Goal: Task Accomplishment & Management: Use online tool/utility

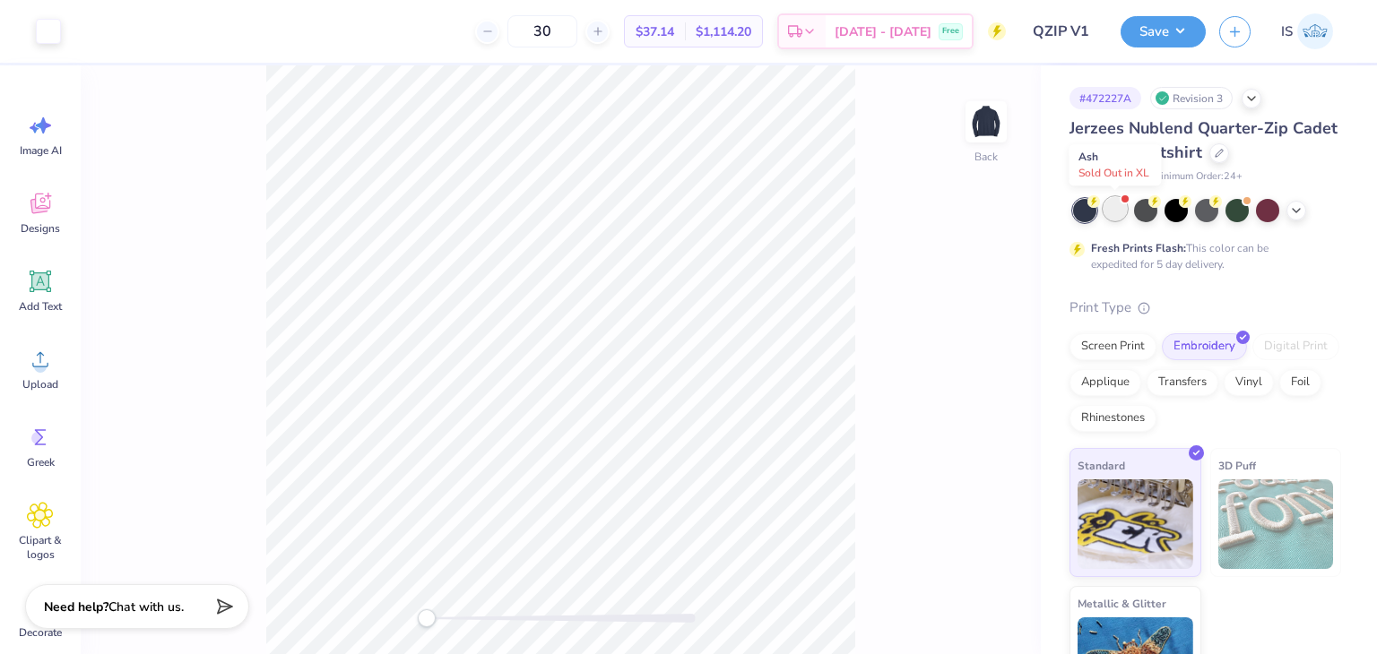
click at [1109, 218] on div at bounding box center [1114, 208] width 23 height 23
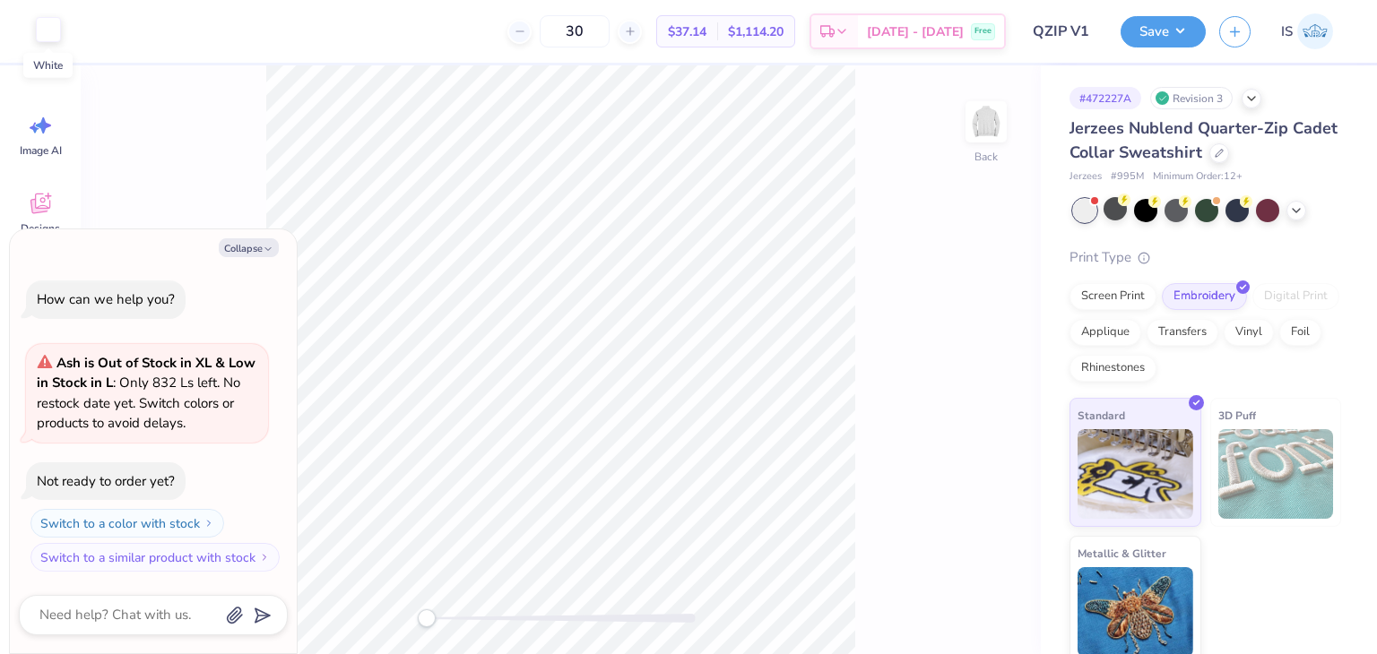
click at [58, 30] on div at bounding box center [48, 29] width 25 height 25
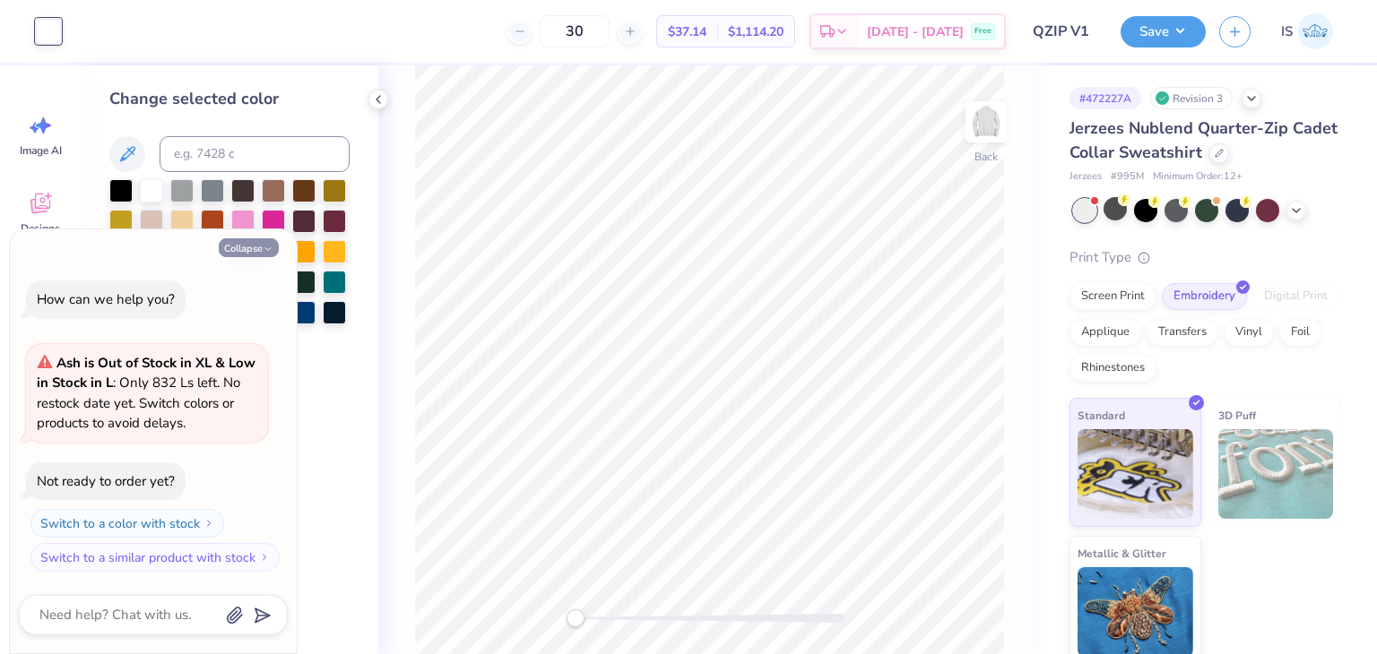
click at [252, 249] on button "Collapse" at bounding box center [249, 247] width 60 height 19
type textarea "x"
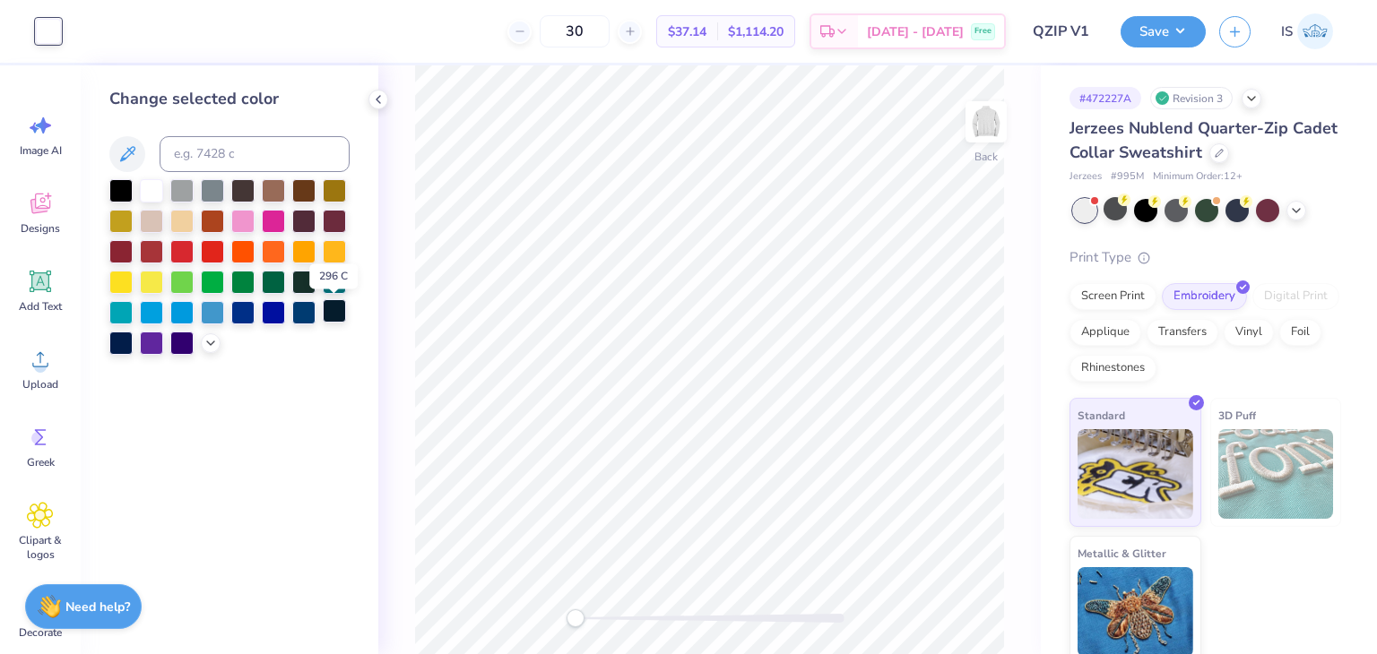
click at [333, 320] on div at bounding box center [334, 310] width 23 height 23
click at [1184, 35] on button "Save" at bounding box center [1162, 28] width 85 height 31
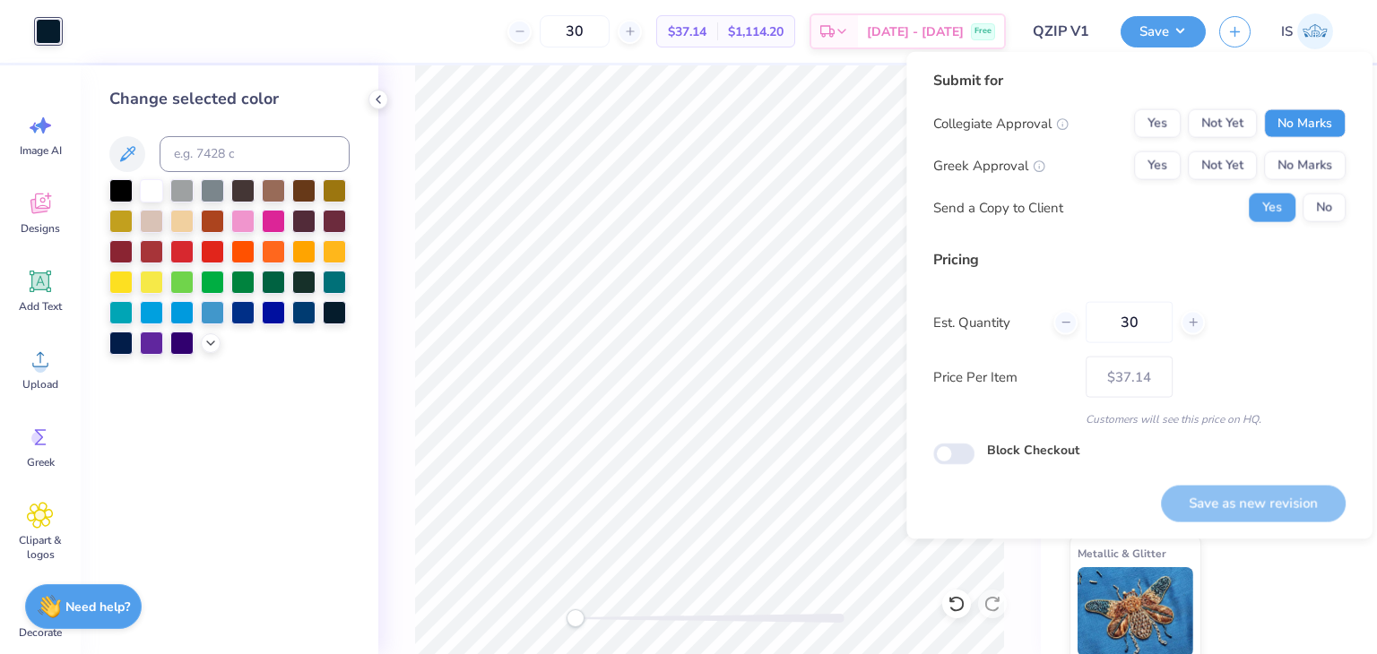
click at [1335, 125] on button "No Marks" at bounding box center [1305, 123] width 82 height 29
click at [1335, 162] on button "No Marks" at bounding box center [1305, 165] width 82 height 29
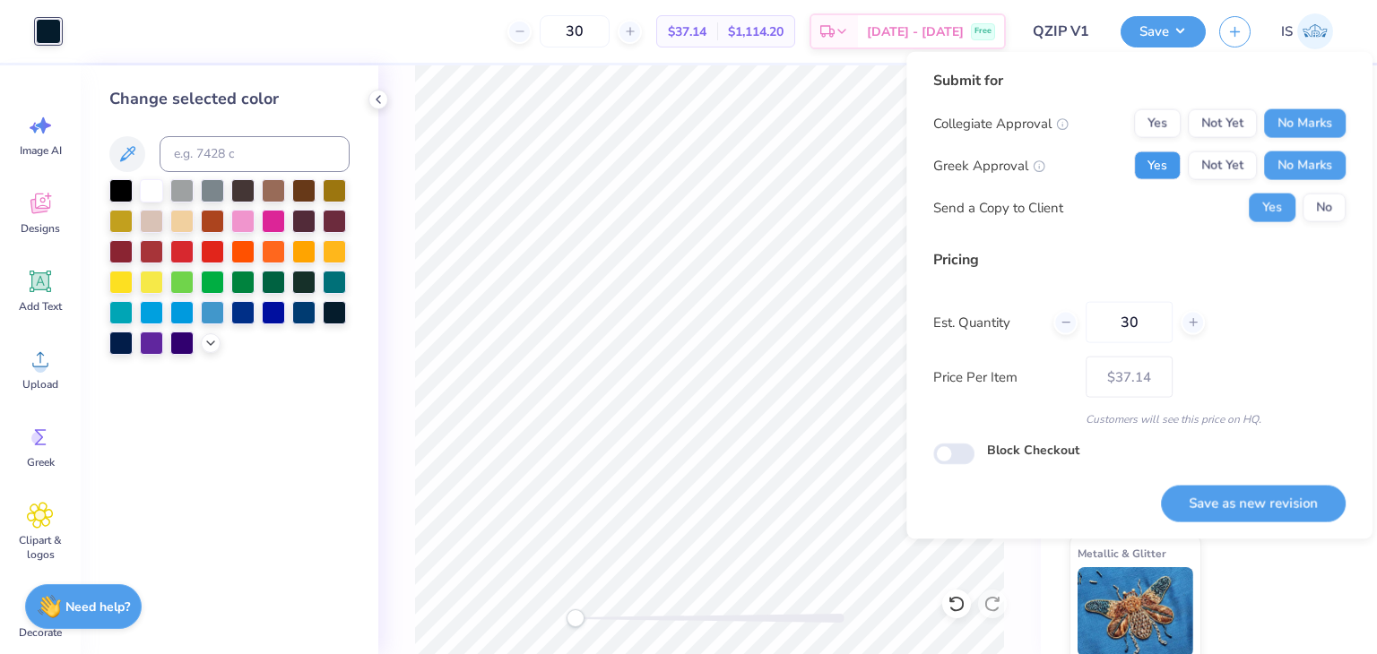
click at [1135, 158] on button "Yes" at bounding box center [1157, 165] width 47 height 29
click at [1197, 519] on button "Save as new revision" at bounding box center [1253, 503] width 185 height 37
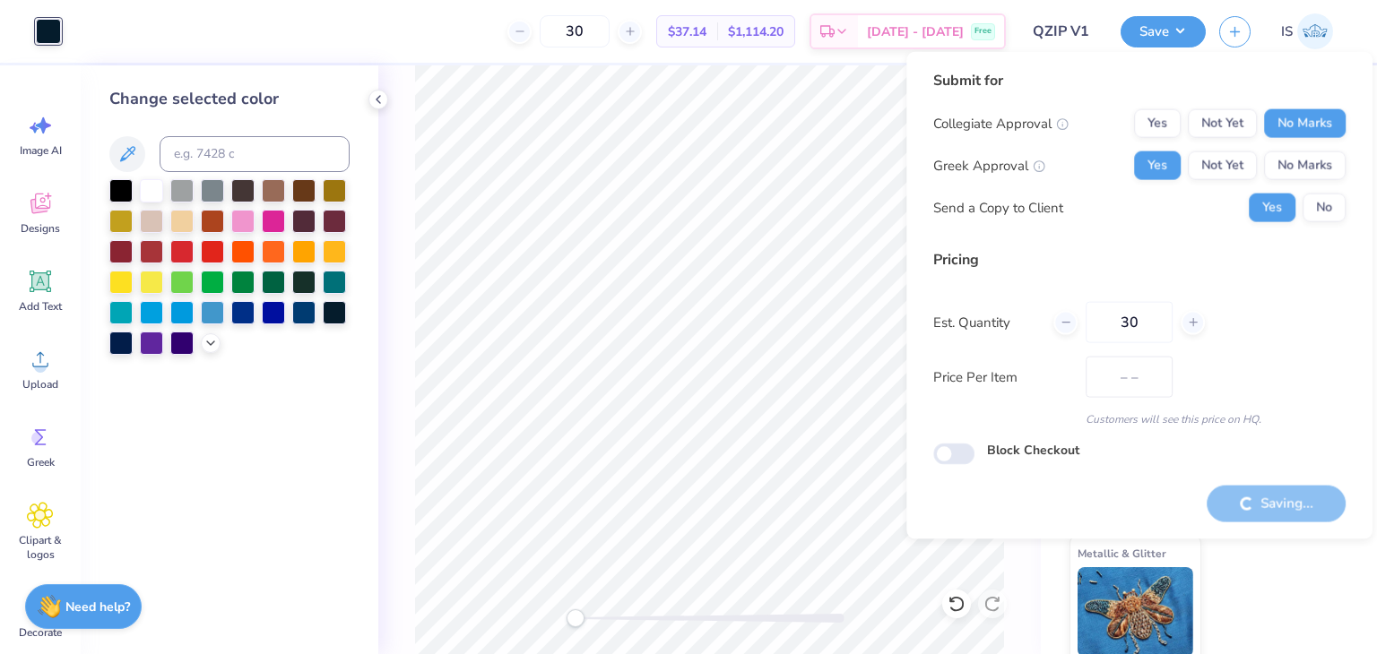
type input "$37.14"
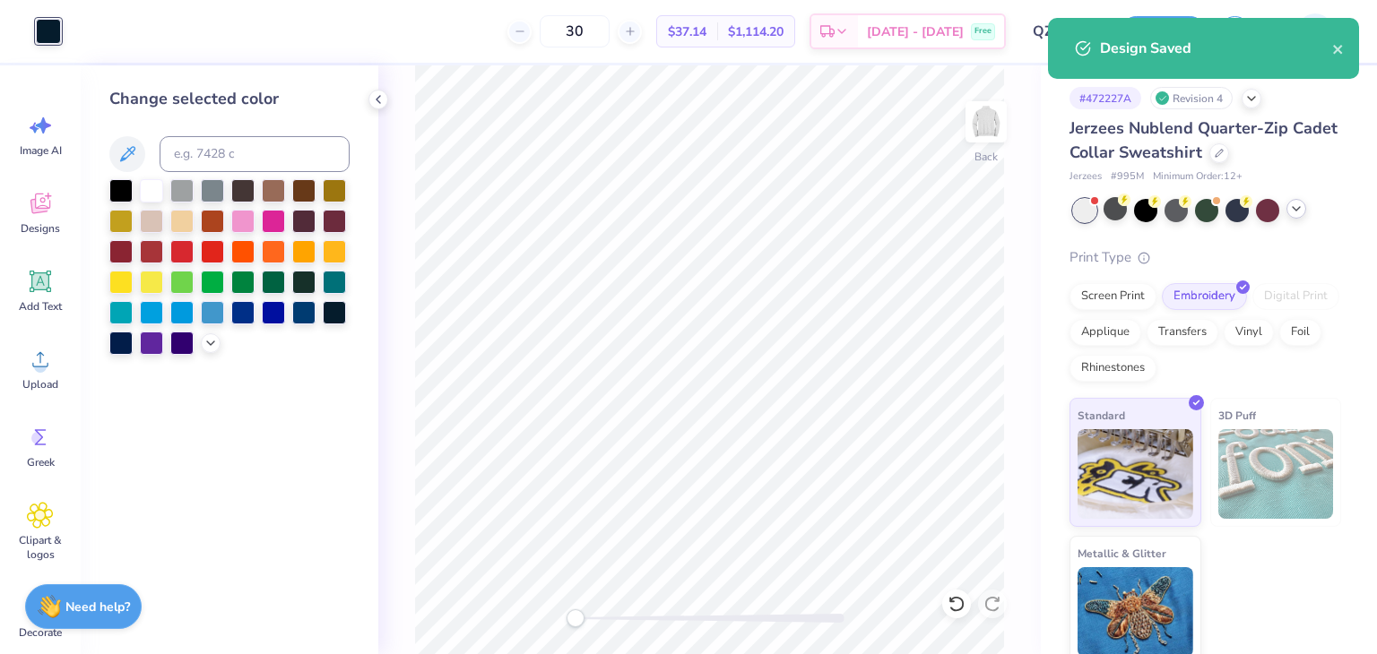
click at [1294, 212] on icon at bounding box center [1296, 209] width 14 height 14
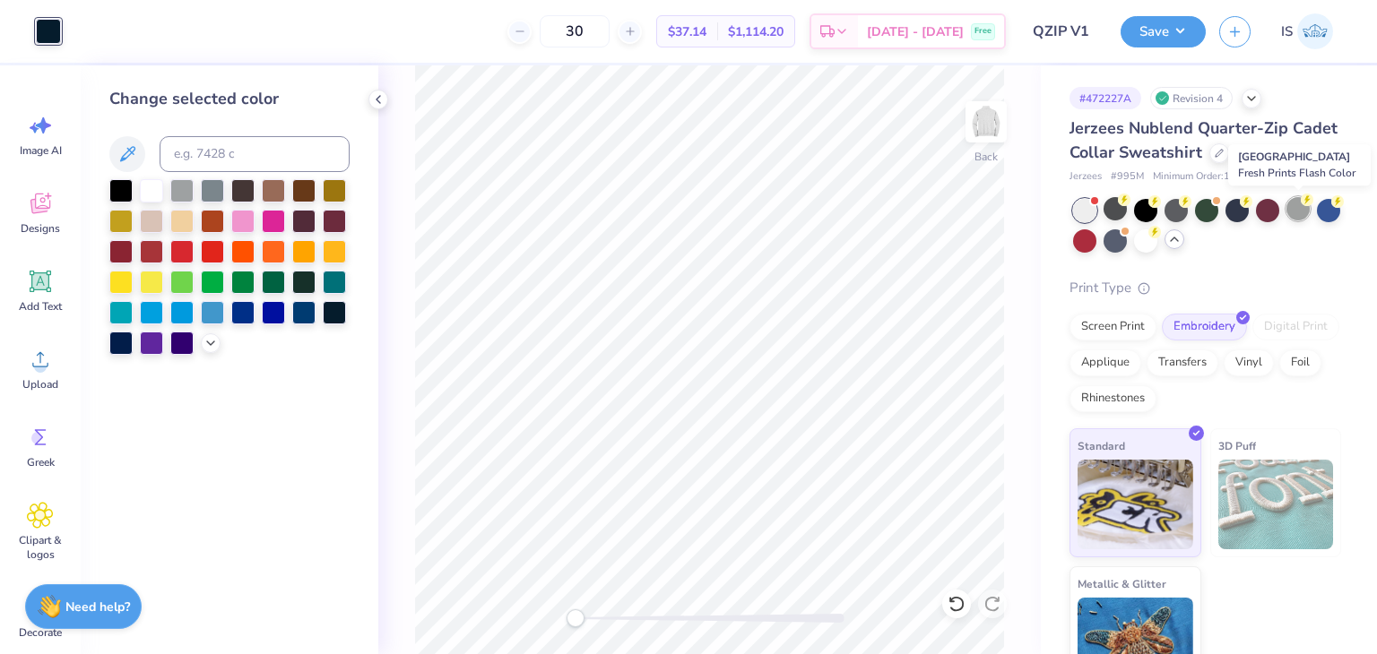
click at [1298, 205] on div at bounding box center [1297, 208] width 23 height 23
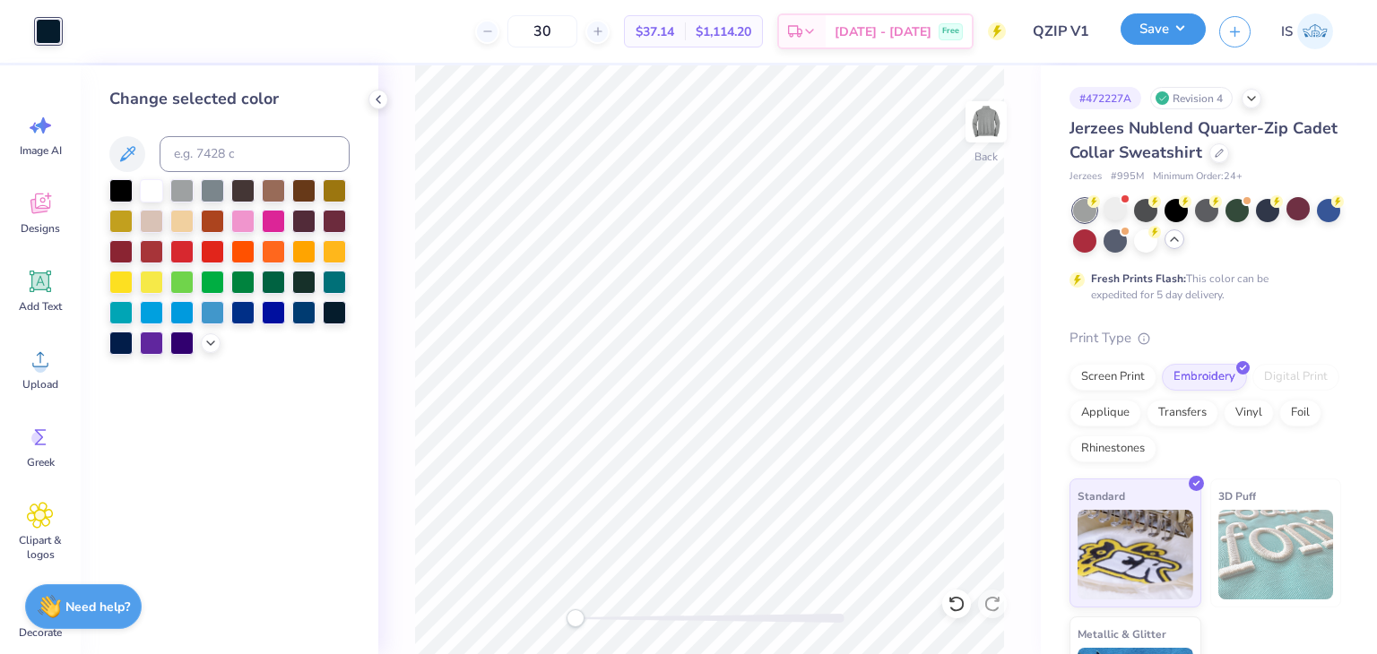
click at [1140, 34] on button "Save" at bounding box center [1162, 28] width 85 height 31
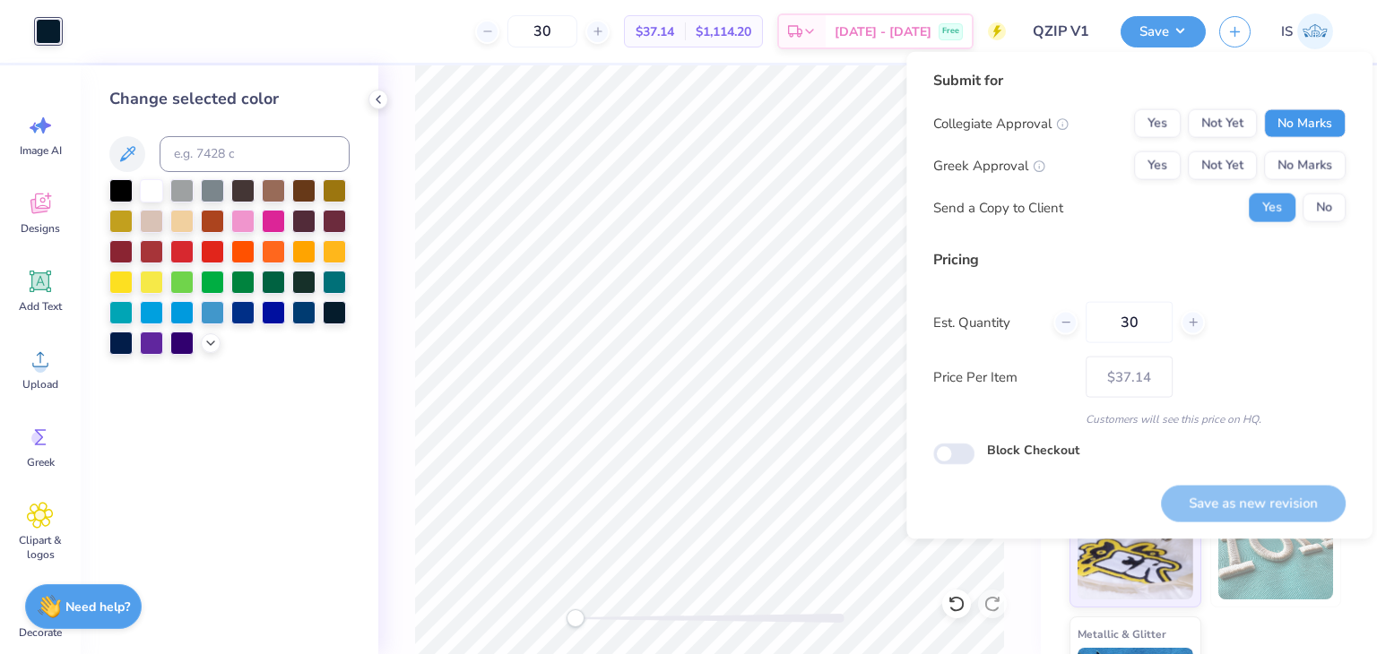
click at [1299, 112] on button "No Marks" at bounding box center [1305, 123] width 82 height 29
click at [1169, 152] on button "Yes" at bounding box center [1157, 165] width 47 height 29
click at [1233, 498] on button "Save as new revision" at bounding box center [1253, 503] width 185 height 37
type input "$37.14"
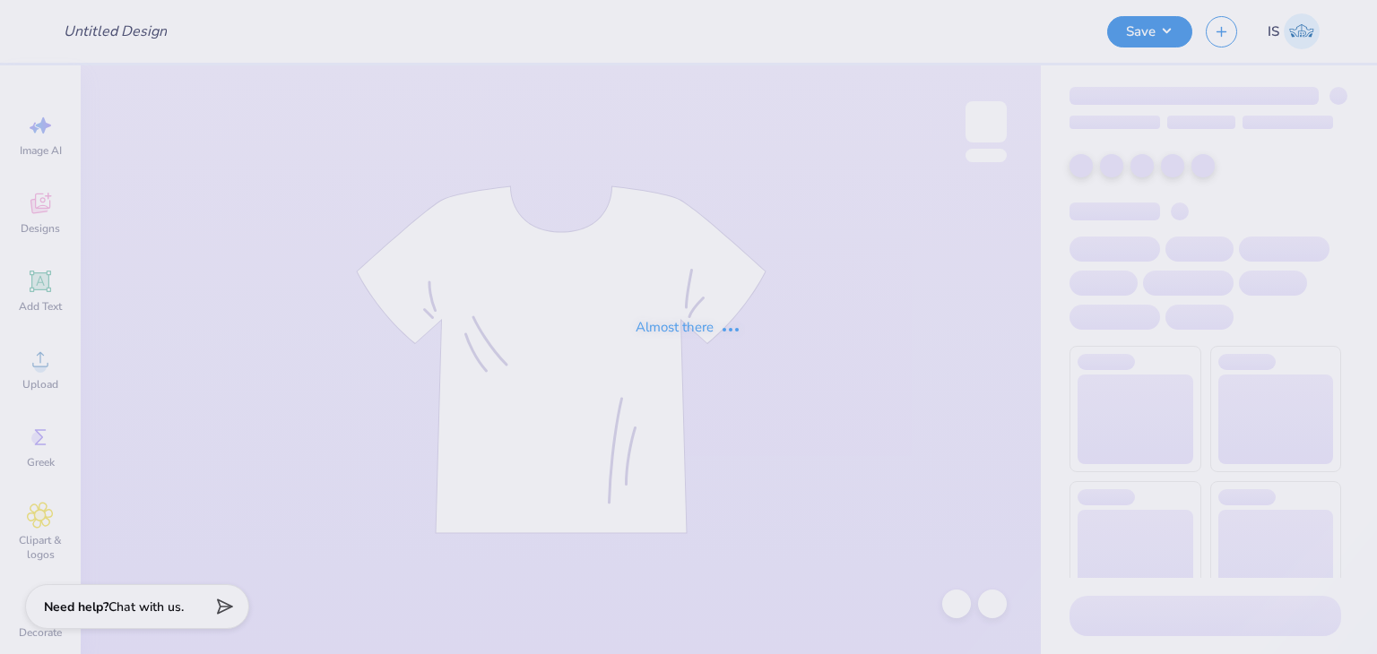
type input "[PERSON_NAME][US_STATE] : [US_STATE][GEOGRAPHIC_DATA]"
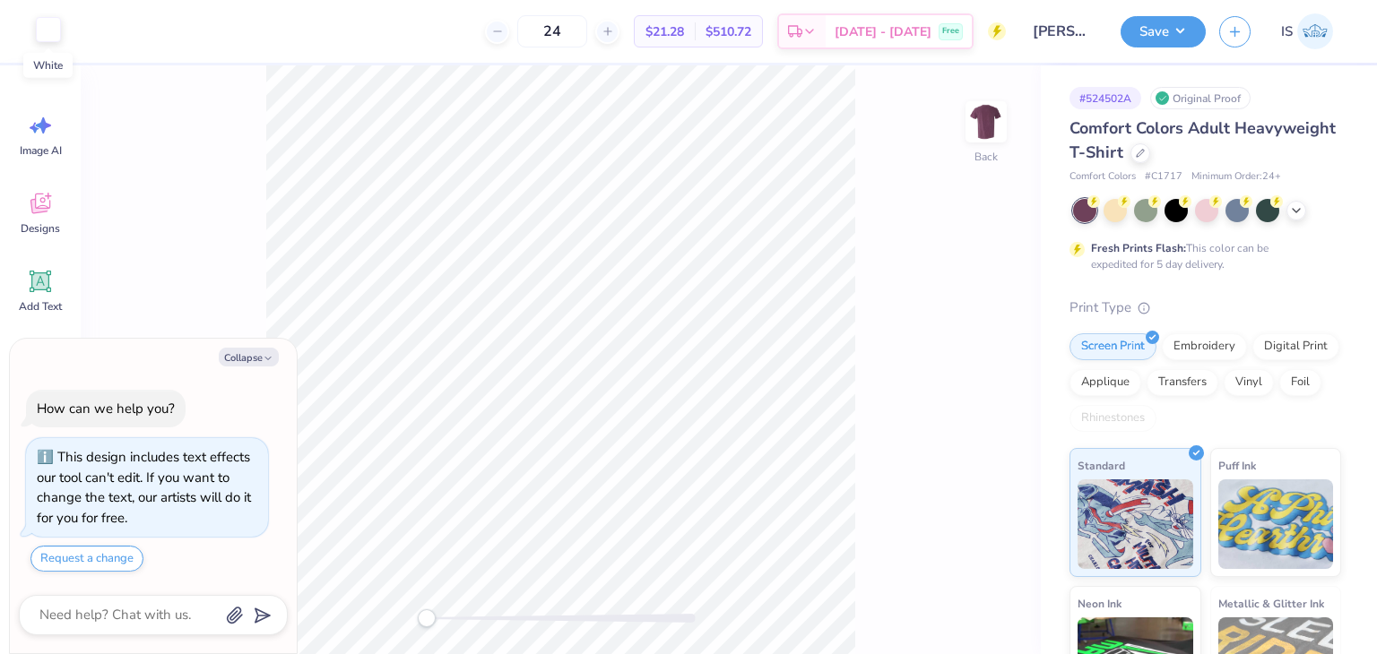
click at [37, 28] on div at bounding box center [48, 29] width 25 height 25
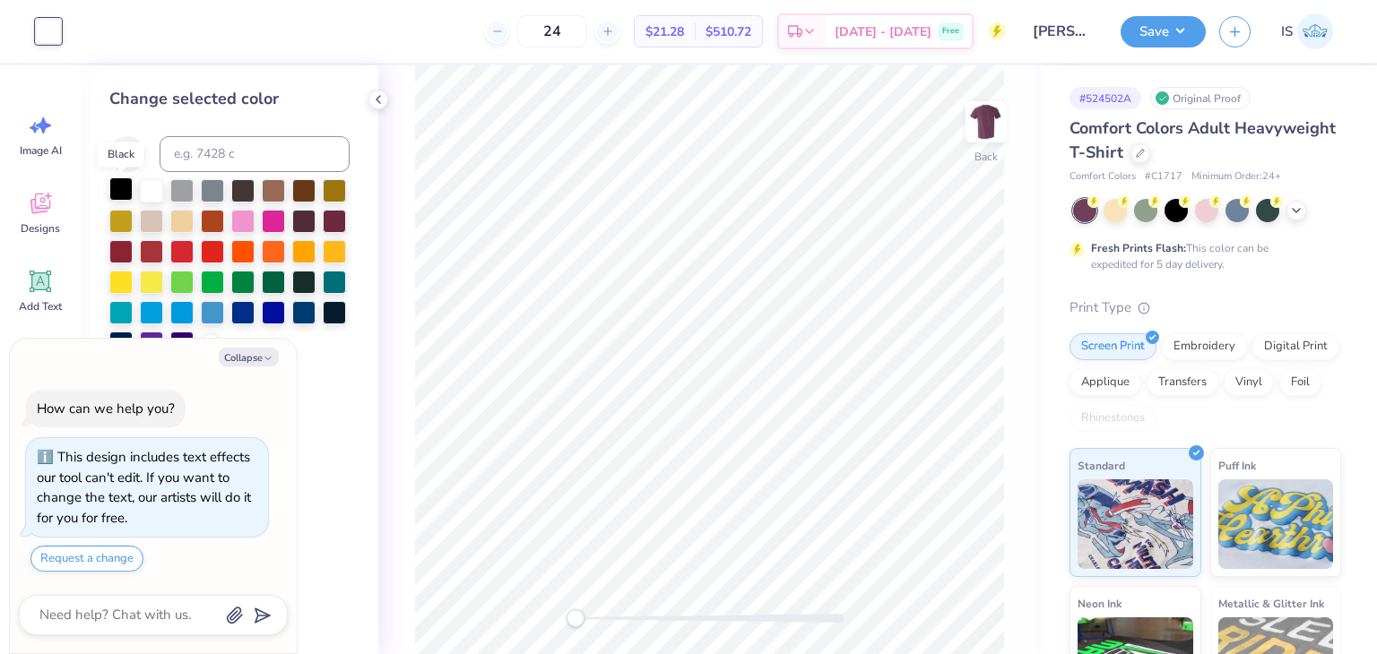
click at [121, 196] on div at bounding box center [120, 188] width 23 height 23
drag, startPoint x: 1135, startPoint y: 65, endPoint x: 1189, endPoint y: 26, distance: 67.4
click at [1189, 26] on div "Art colors 24 $21.28 Per Item $510.72 Total Est. Delivery [DATE] - [DATE] Free …" at bounding box center [688, 327] width 1377 height 654
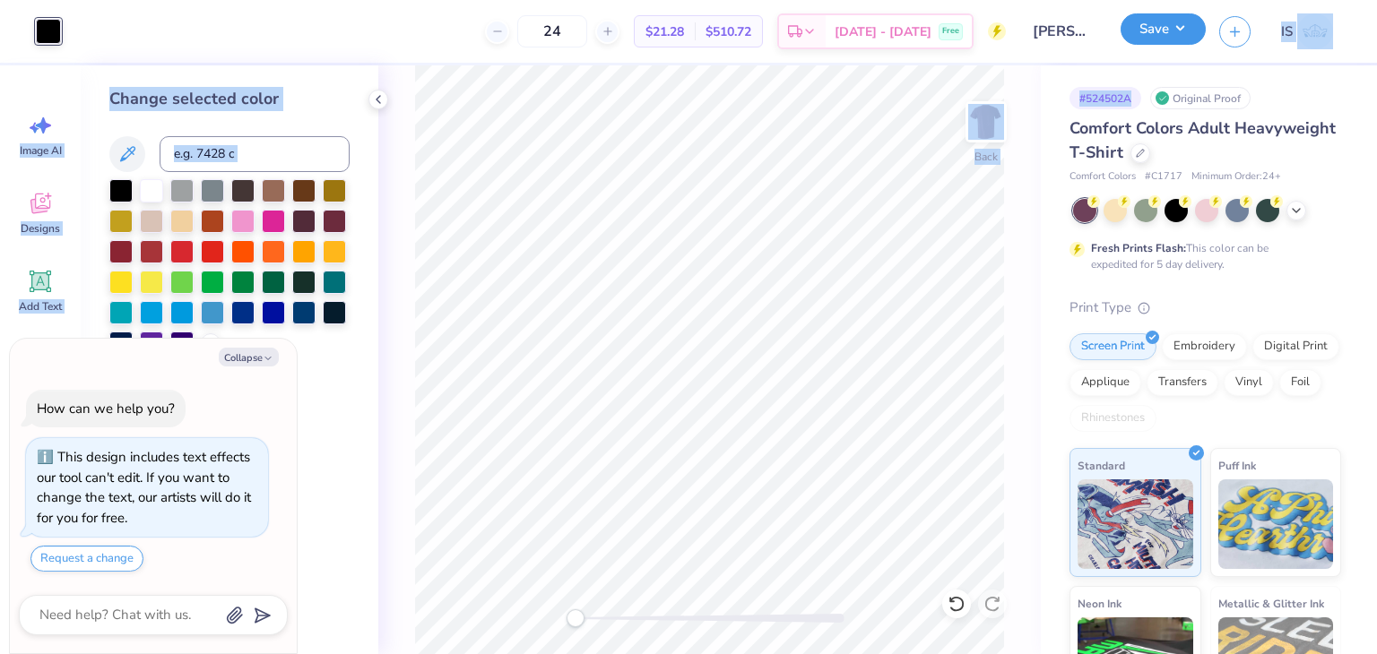
click at [1189, 26] on button "Save" at bounding box center [1162, 28] width 85 height 31
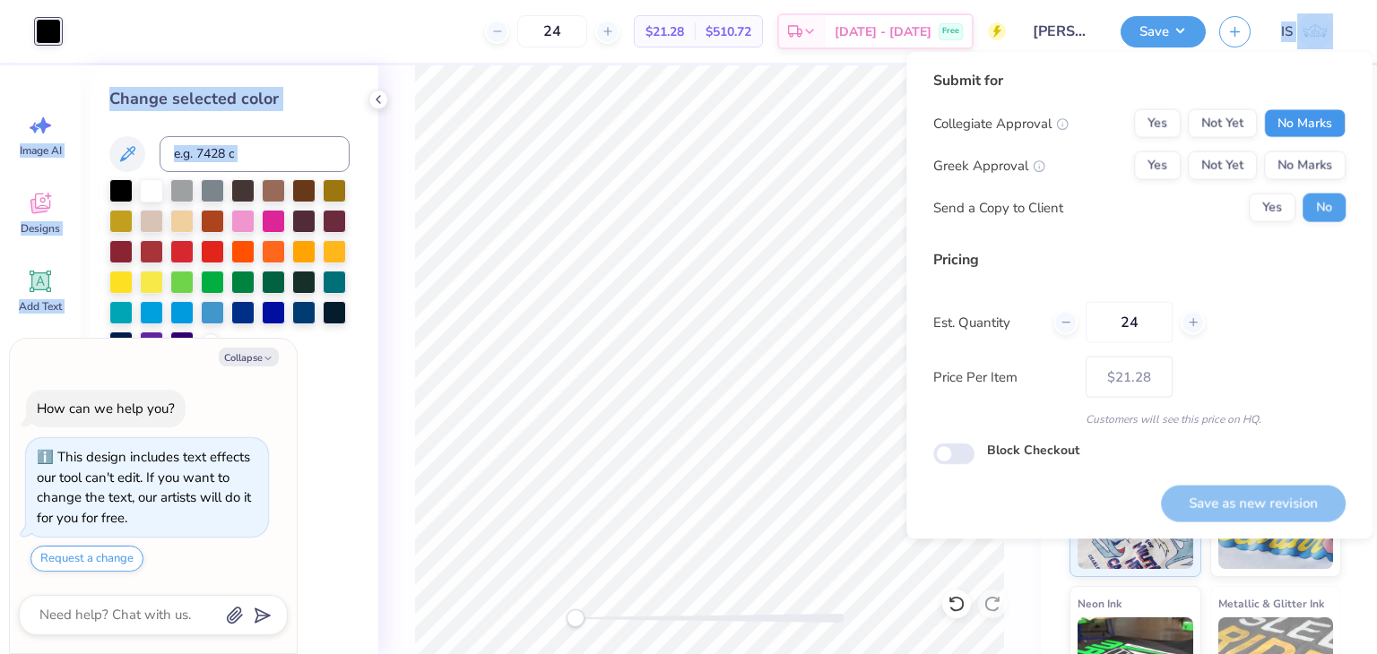
click at [1298, 119] on button "No Marks" at bounding box center [1305, 123] width 82 height 29
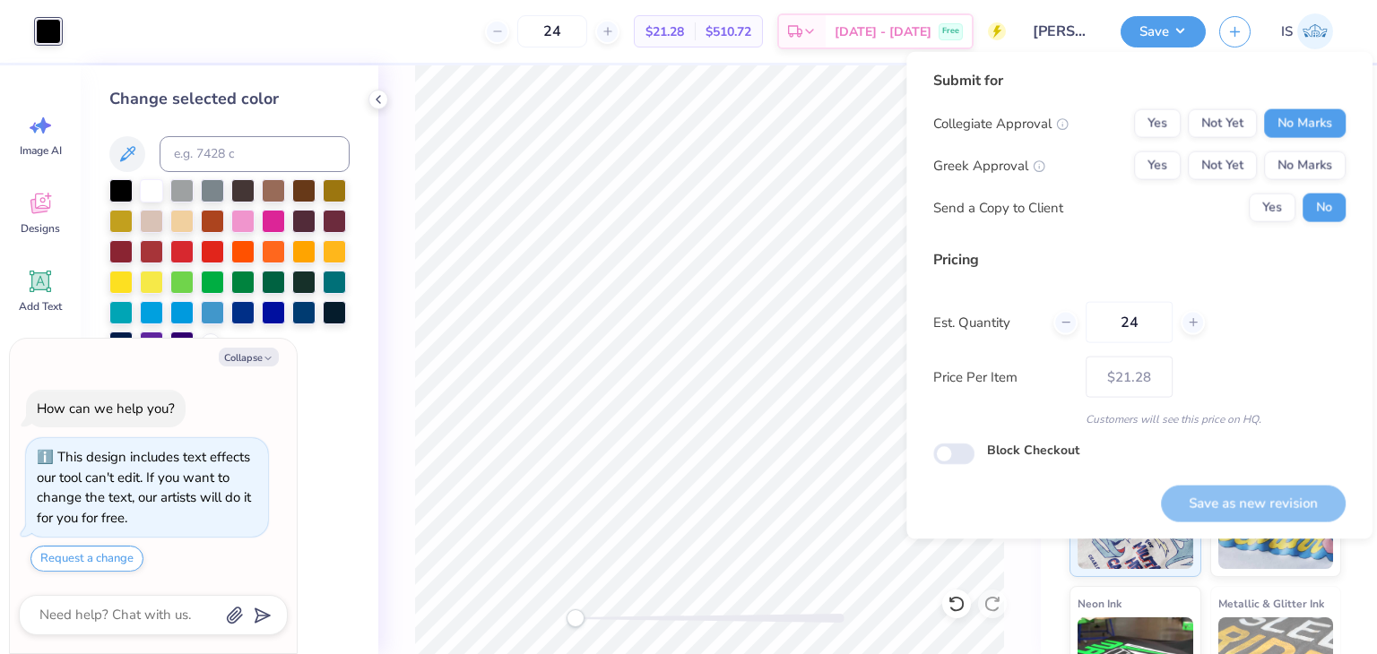
click at [1309, 184] on div "Collegiate Approval Yes Not Yet No Marks Greek Approval Yes Not Yet No Marks Se…" at bounding box center [1139, 165] width 412 height 113
click at [1323, 169] on button "No Marks" at bounding box center [1305, 165] width 82 height 29
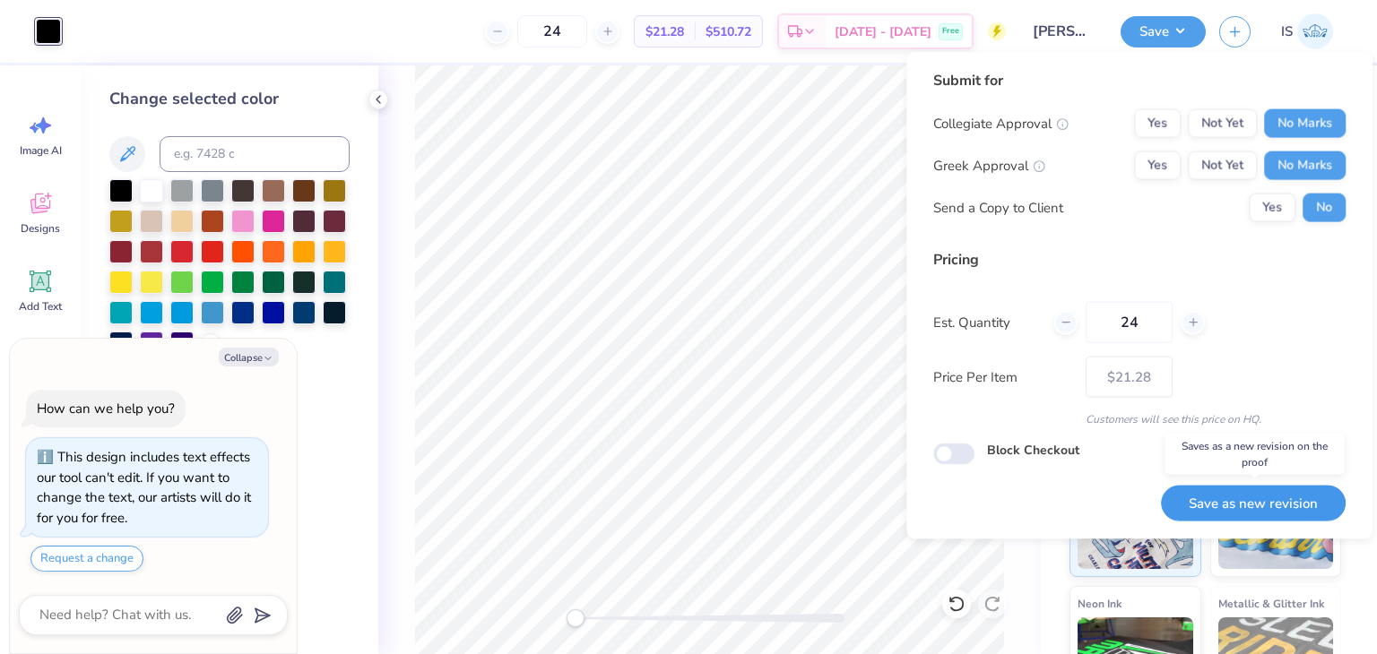
click at [1205, 488] on button "Save as new revision" at bounding box center [1253, 503] width 185 height 37
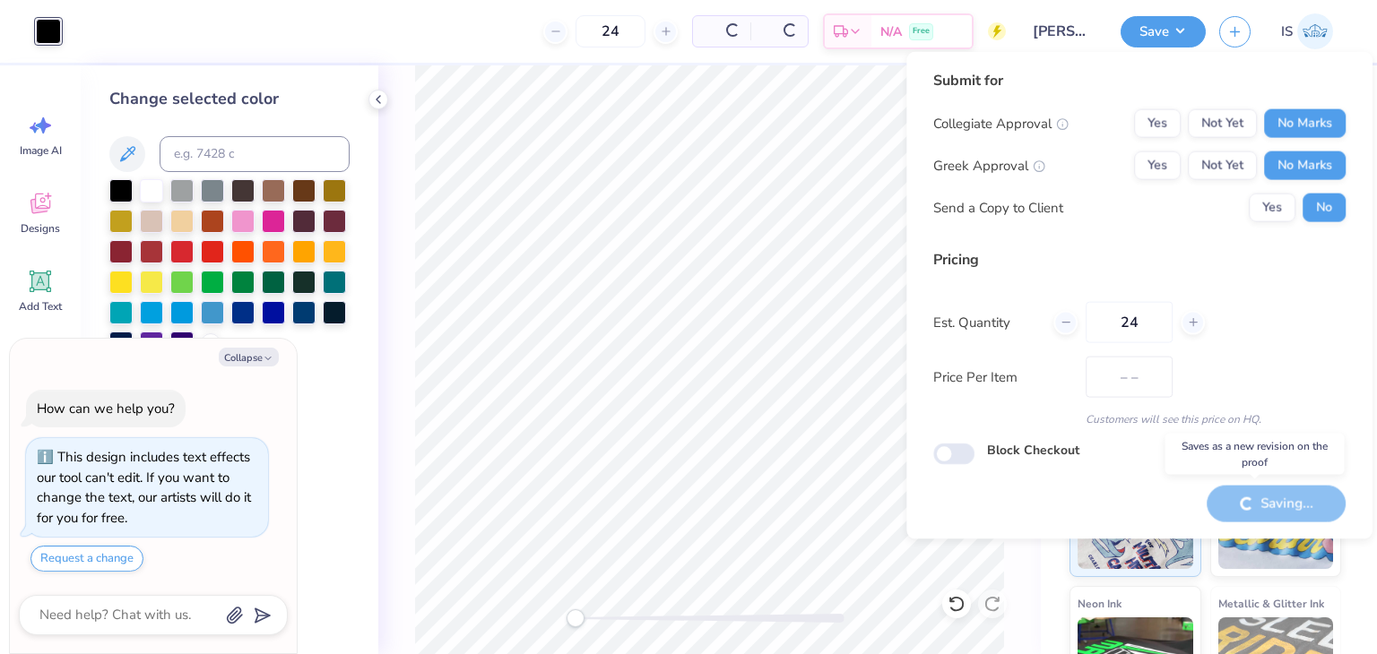
type textarea "x"
type input "– –"
type textarea "x"
type input "$21.28"
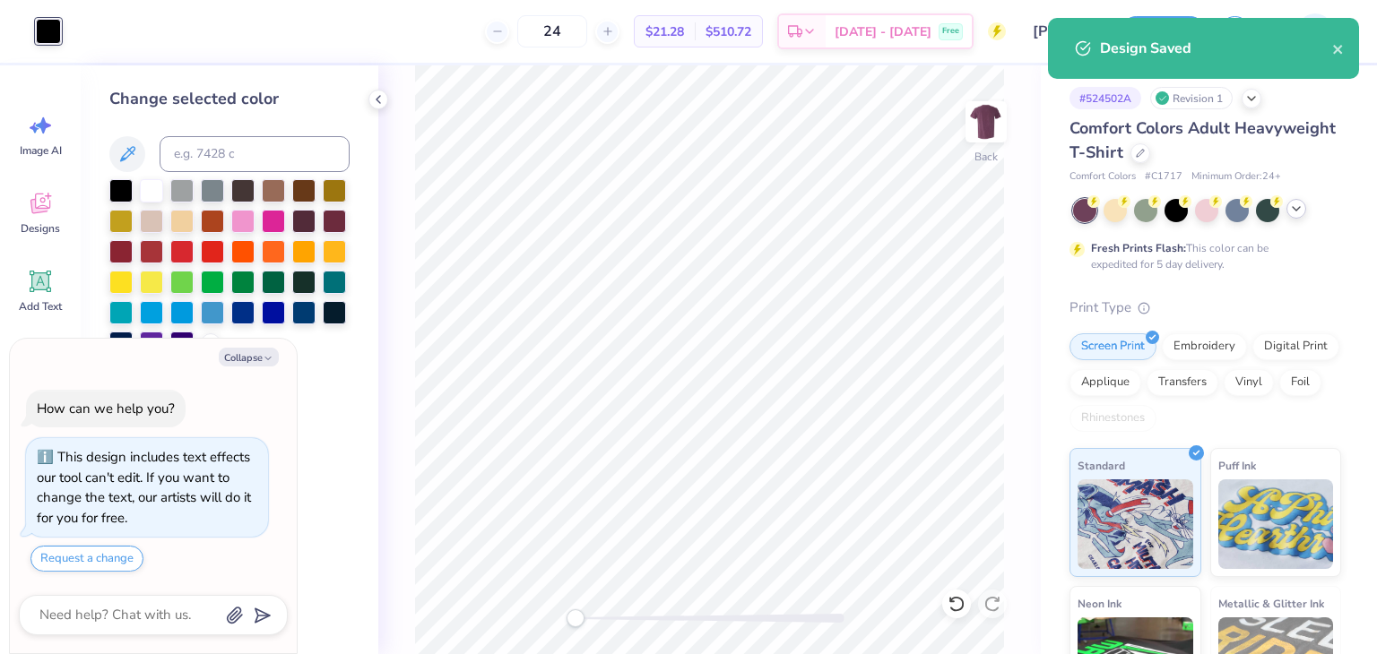
click at [1289, 211] on icon at bounding box center [1296, 209] width 14 height 14
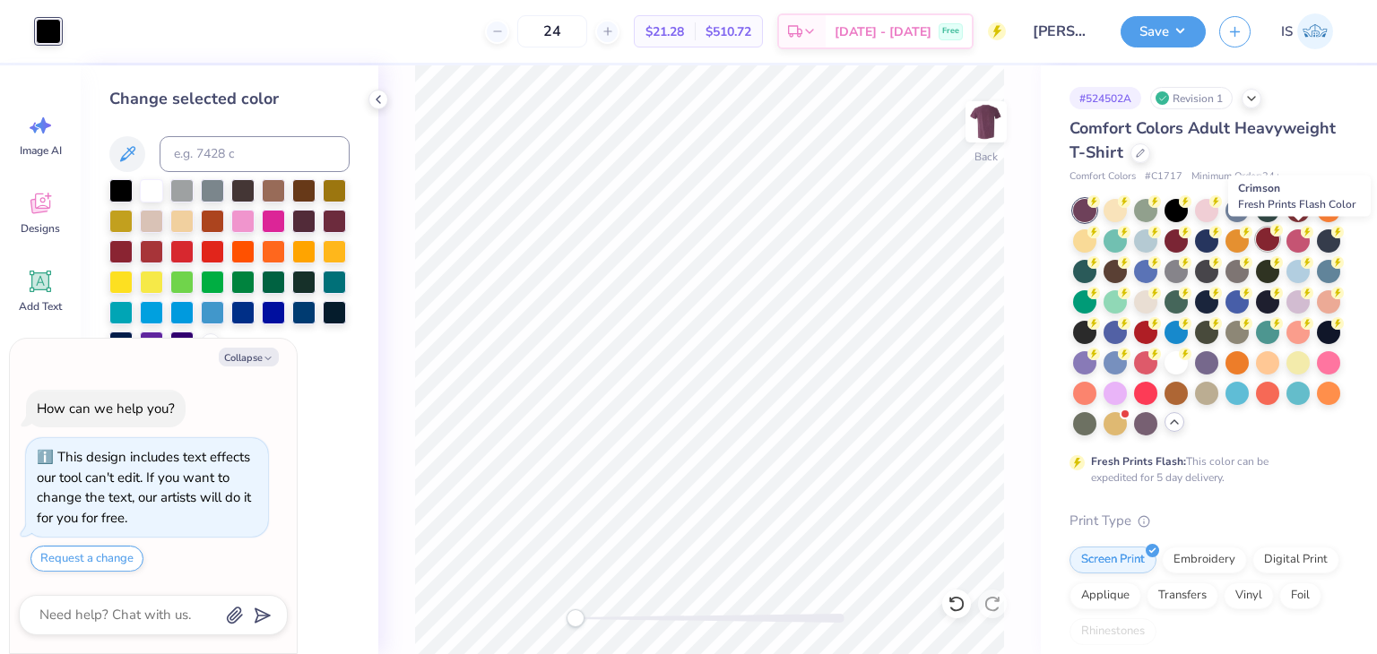
click at [1279, 233] on div at bounding box center [1267, 239] width 23 height 23
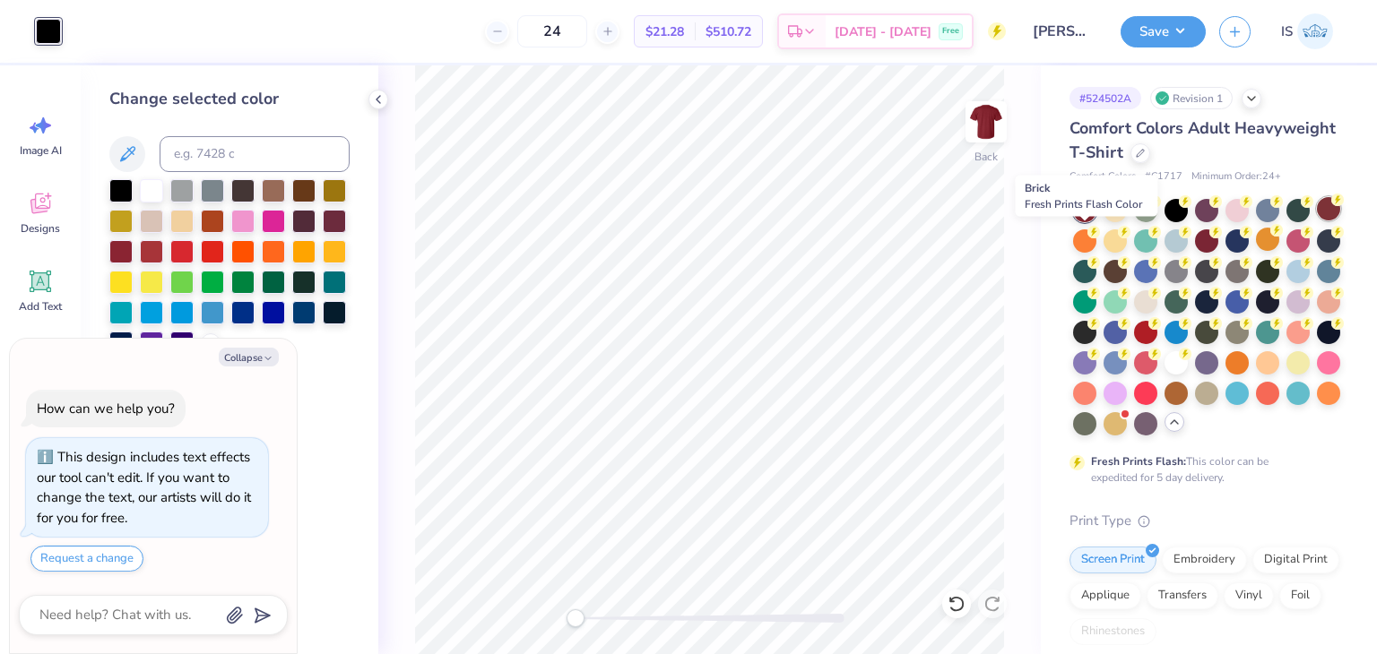
click at [1331, 206] on circle at bounding box center [1337, 200] width 13 height 13
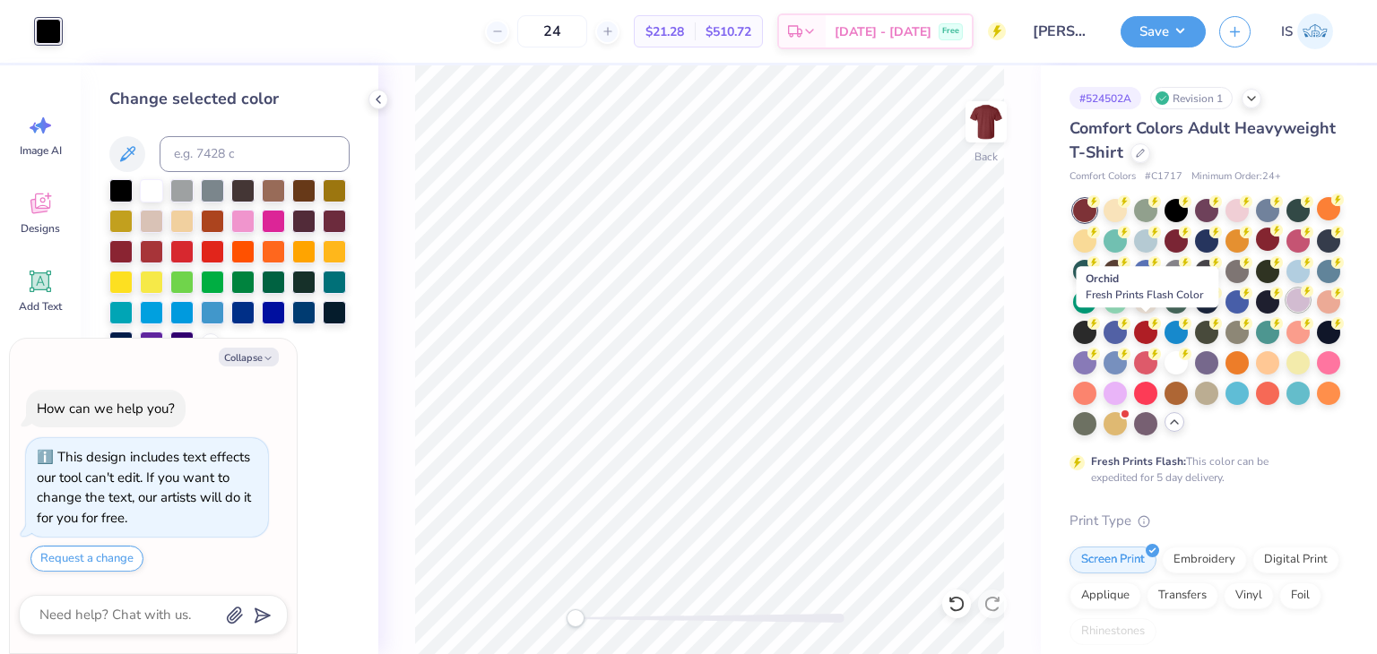
click at [1300, 298] on circle at bounding box center [1306, 291] width 13 height 13
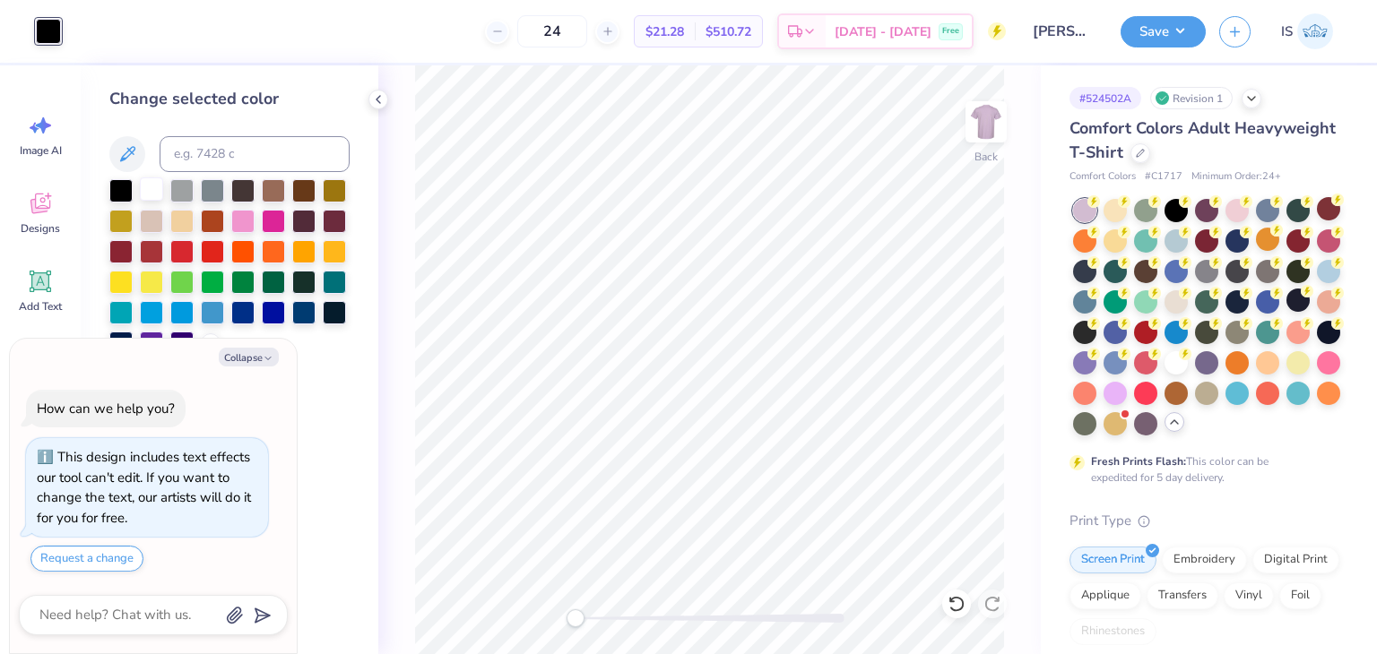
click at [149, 196] on div at bounding box center [151, 188] width 23 height 23
click at [1159, 27] on button "Save" at bounding box center [1162, 28] width 85 height 31
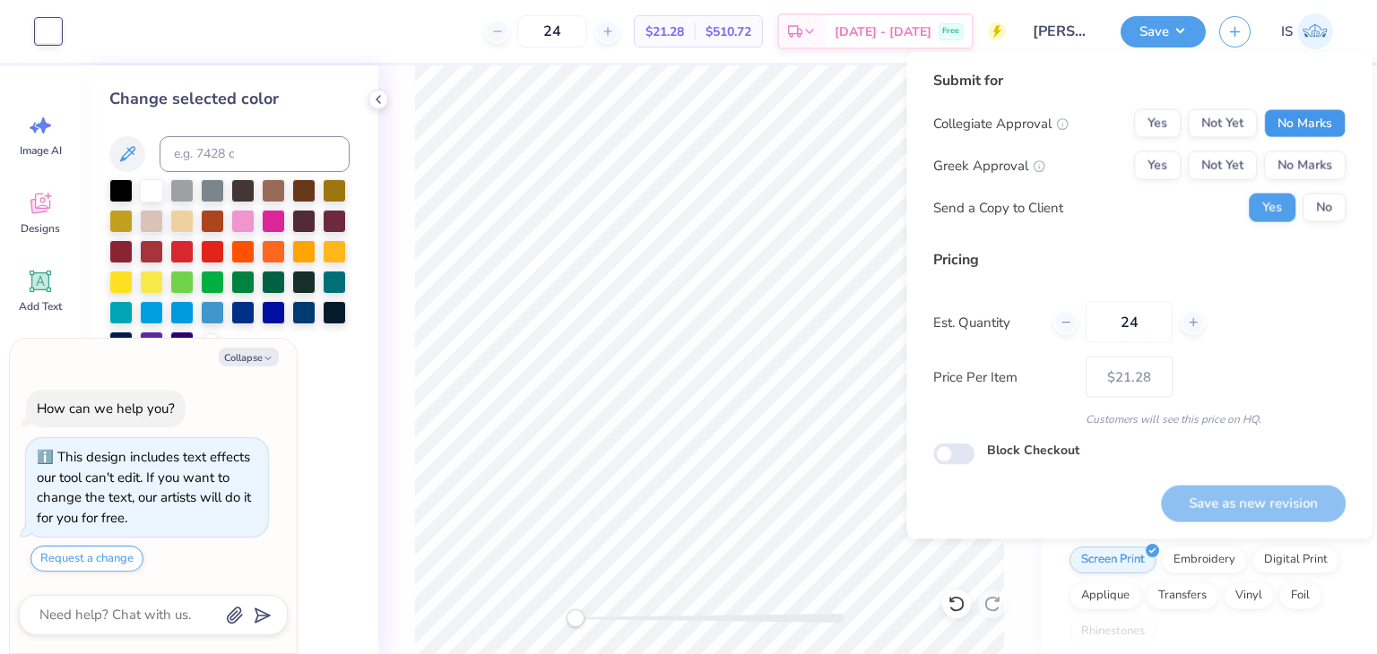
click at [1290, 126] on button "No Marks" at bounding box center [1305, 123] width 82 height 29
click at [1299, 155] on button "No Marks" at bounding box center [1305, 165] width 82 height 29
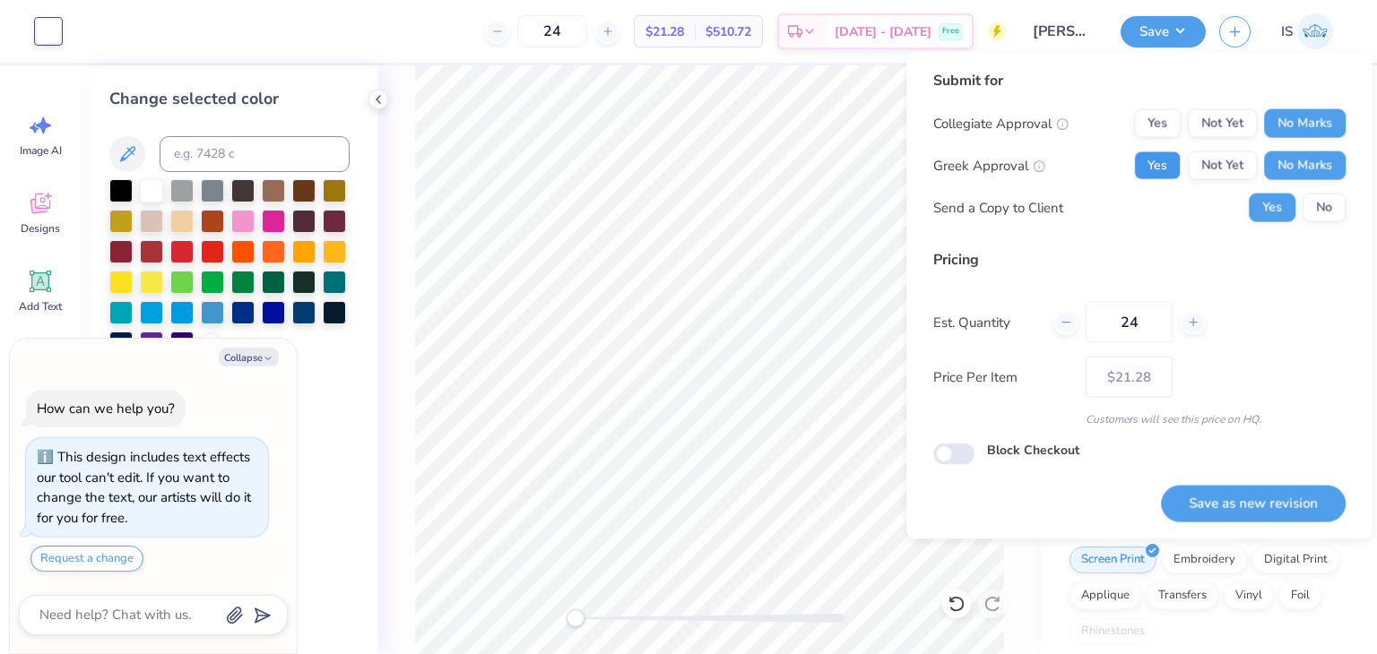
click at [1154, 169] on button "Yes" at bounding box center [1157, 165] width 47 height 29
click at [1169, 506] on button "Save as new revision" at bounding box center [1253, 503] width 185 height 37
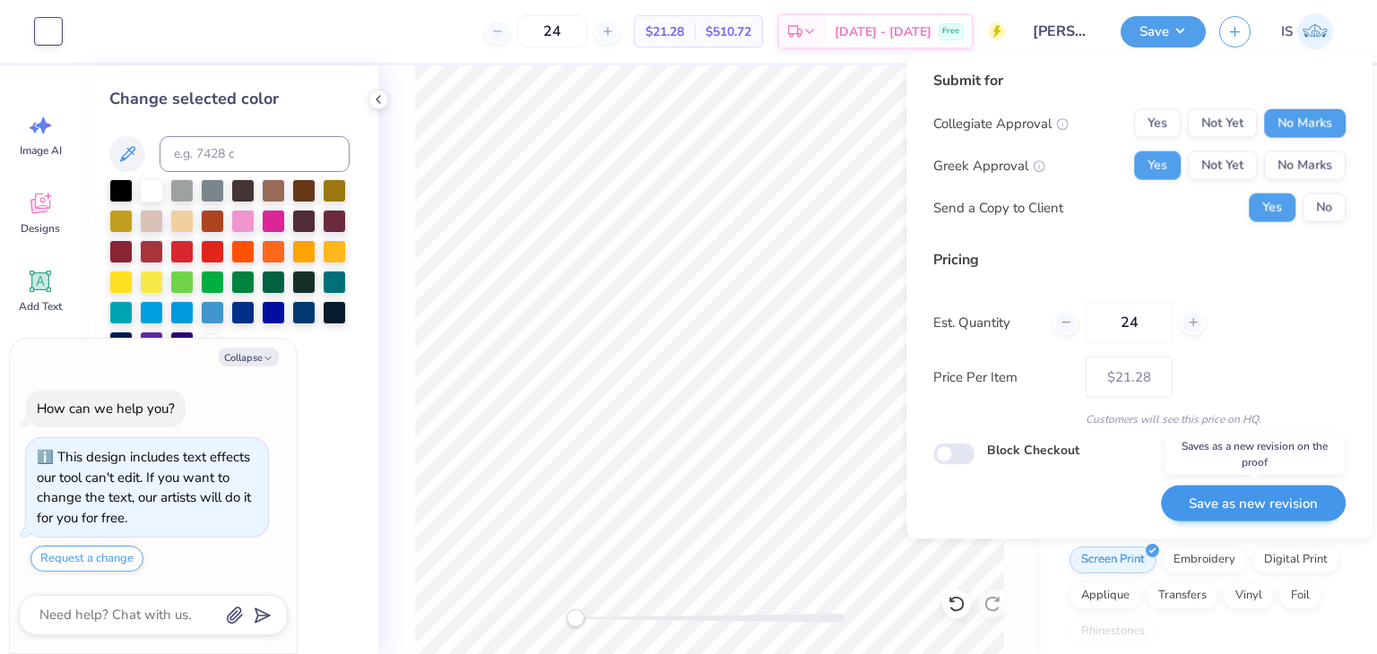
type textarea "x"
type input "– –"
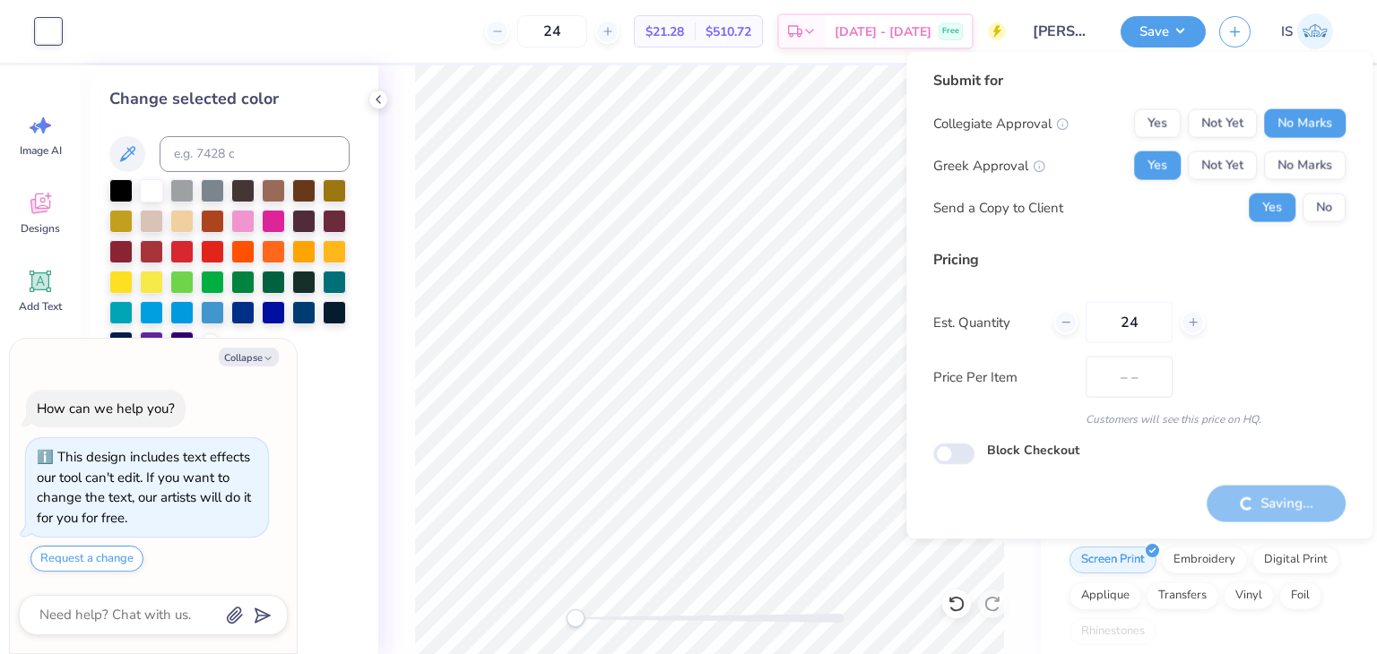
type textarea "x"
type input "$21.28"
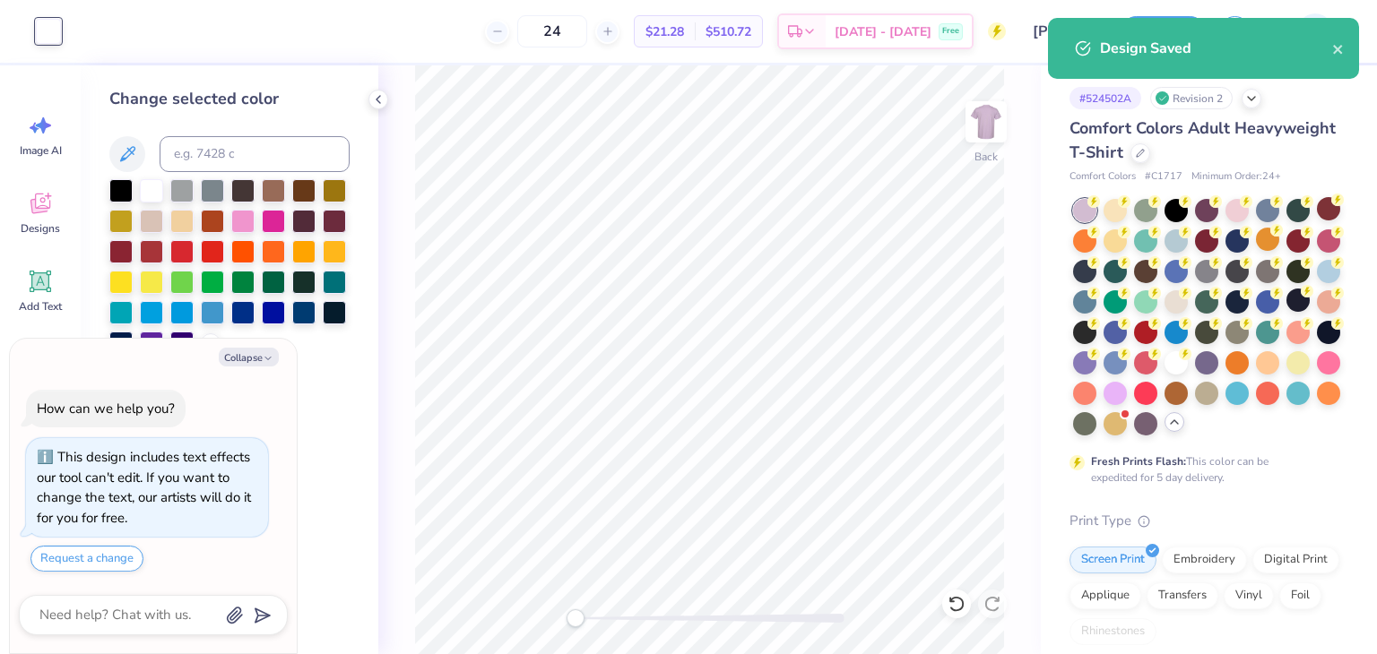
type textarea "x"
